Goal: Navigation & Orientation: Understand site structure

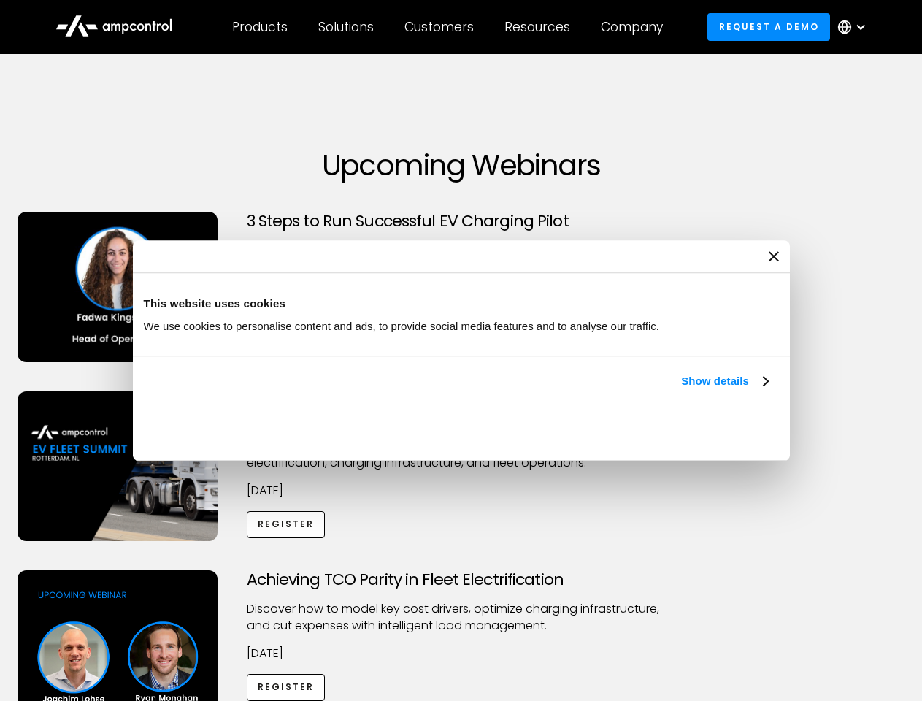
click at [681, 390] on link "Show details" at bounding box center [724, 381] width 86 height 18
click at [0, 0] on div "Necessary cookies help make a website usable by enabling basic functions like p…" at bounding box center [0, 0] width 0 height 0
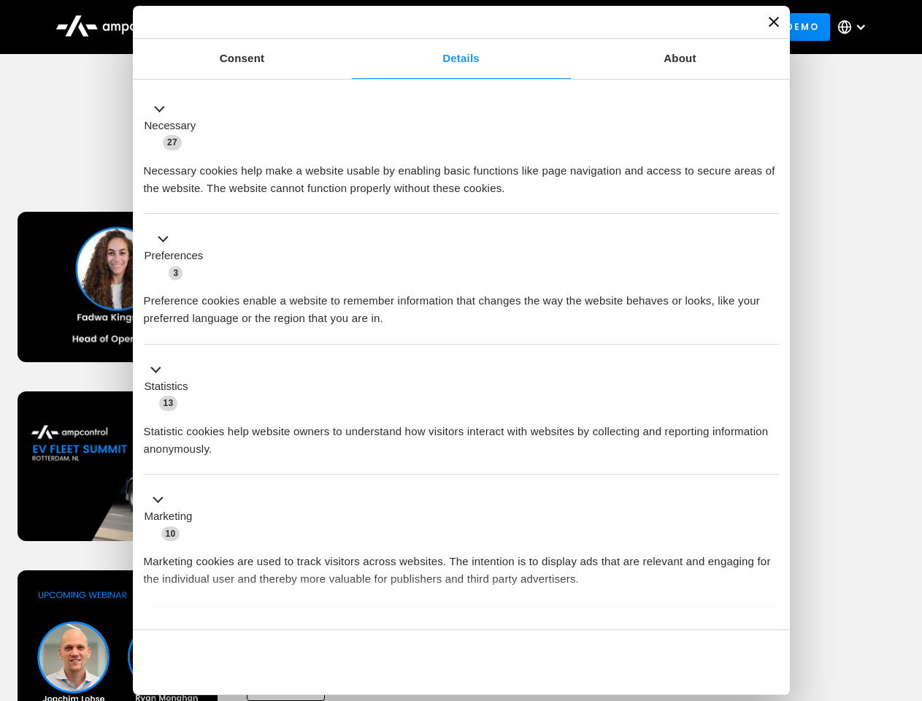
click at [906, 588] on div "Achieving TCO Parity in Fleet Electrification Discover how to model key cost dr…" at bounding box center [461, 684] width 917 height 229
click at [449, 27] on div "Customers" at bounding box center [438, 27] width 69 height 16
click at [259, 27] on div "Products" at bounding box center [259, 27] width 55 height 16
click at [347, 27] on div "Solutions" at bounding box center [345, 27] width 55 height 16
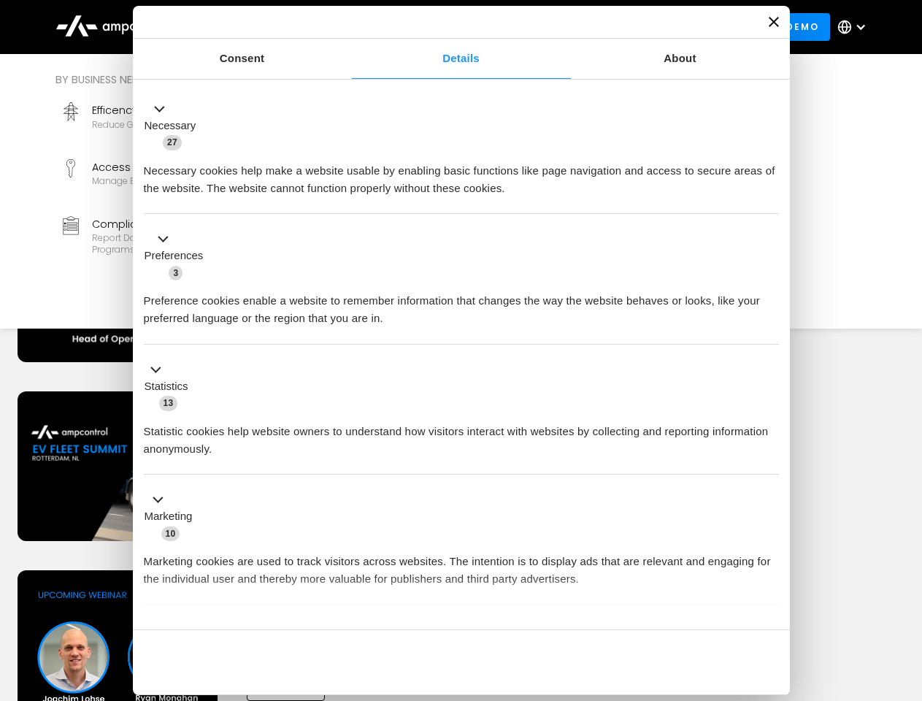
click at [441, 27] on div "Customers" at bounding box center [438, 27] width 69 height 16
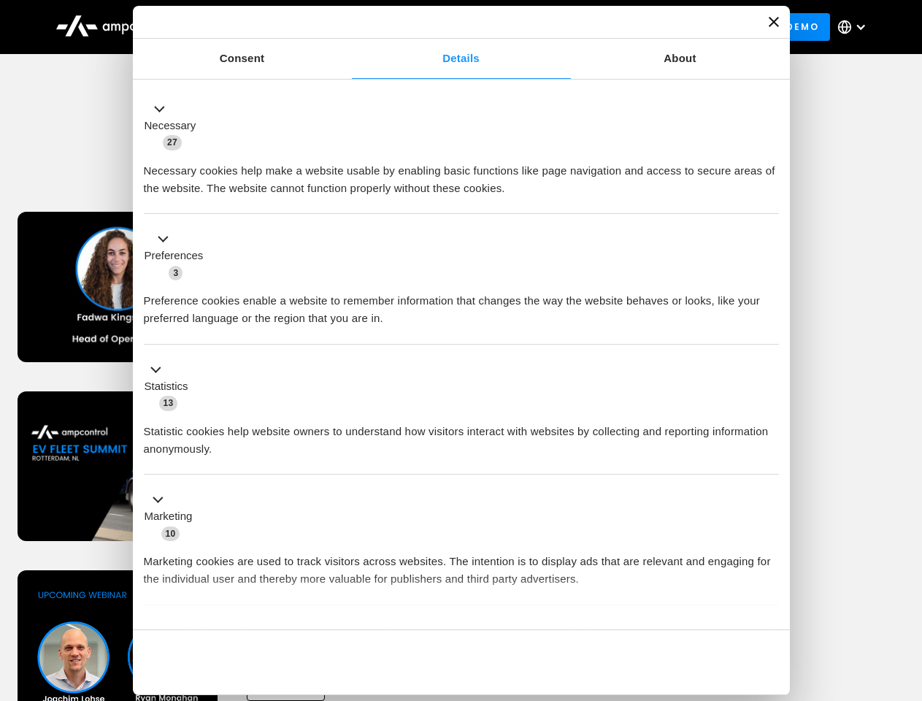
click at [540, 27] on div "Resources" at bounding box center [537, 27] width 66 height 16
click at [636, 27] on div "Company" at bounding box center [632, 27] width 62 height 16
click at [855, 27] on div at bounding box center [860, 27] width 12 height 12
